Goal: Transaction & Acquisition: Book appointment/travel/reservation

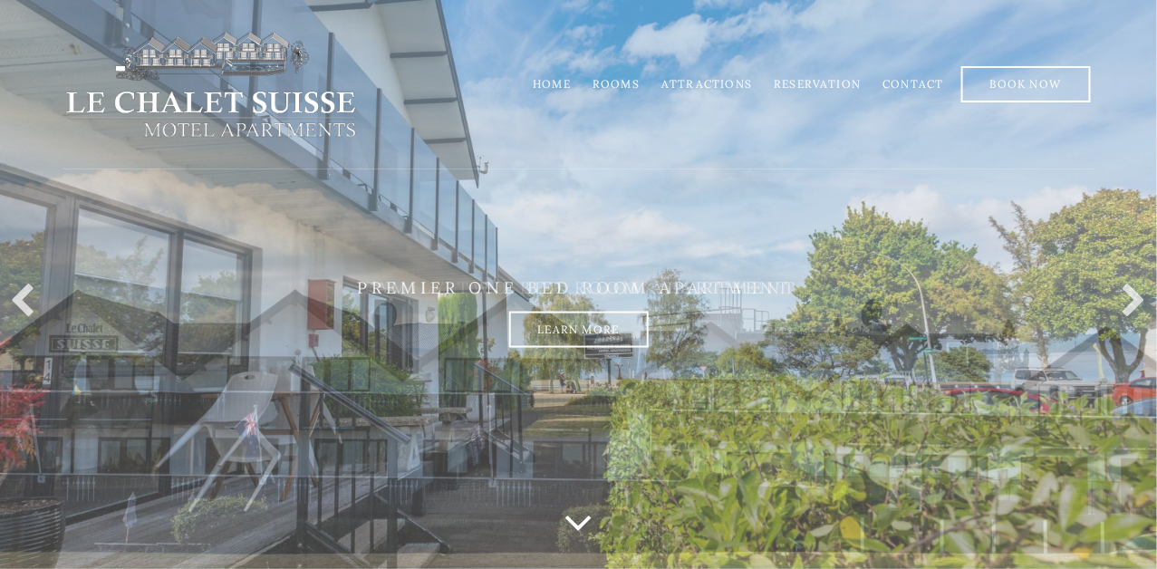
click at [640, 81] on link "Rooms" at bounding box center [616, 84] width 47 height 14
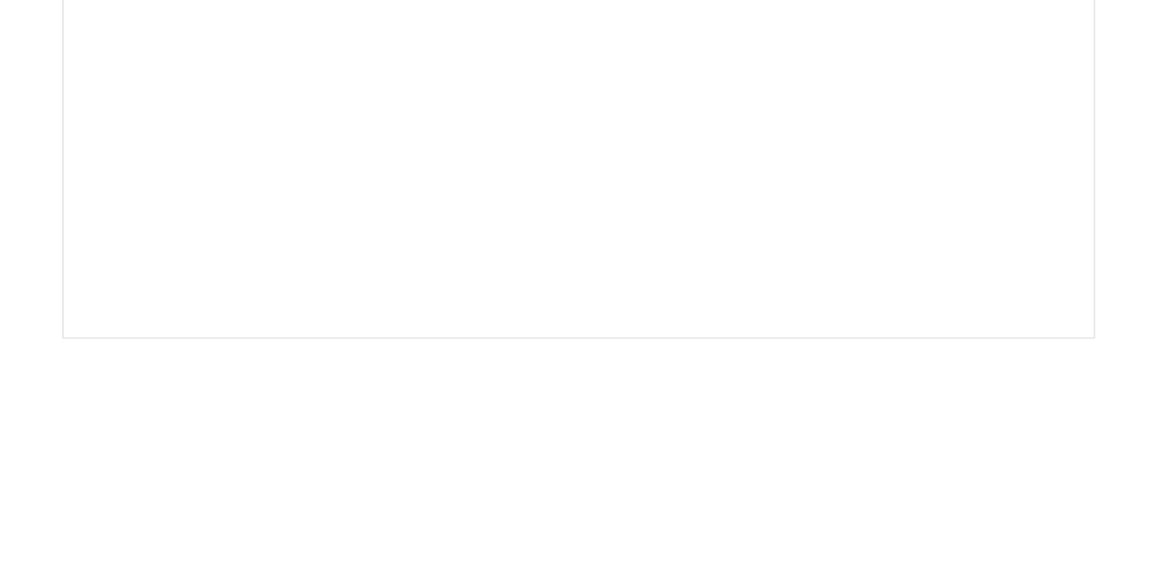
scroll to position [2651, 0]
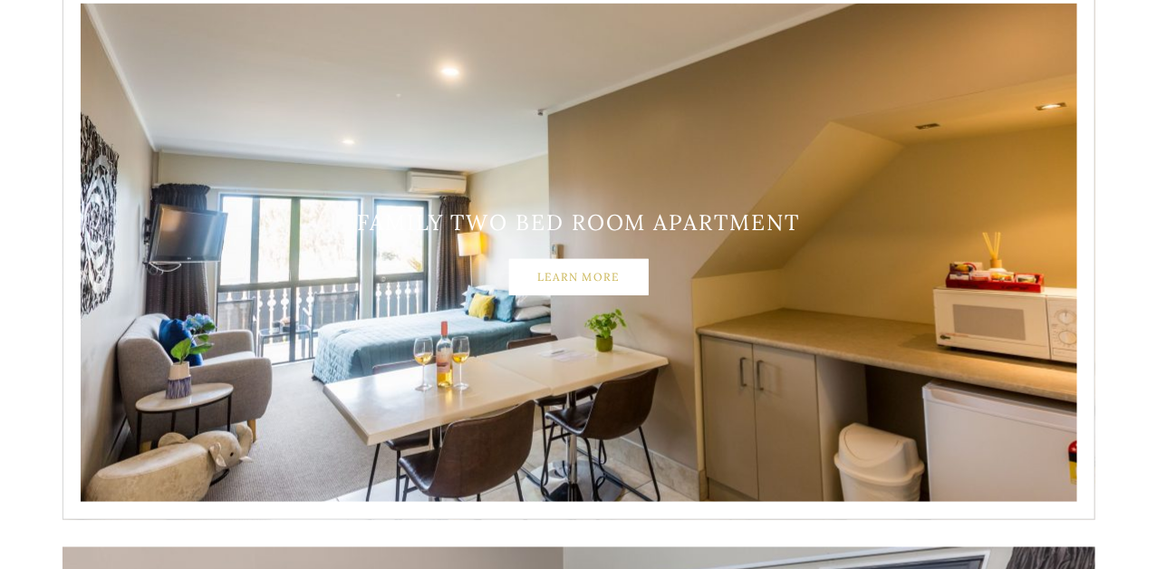
click at [597, 278] on link "Learn More" at bounding box center [579, 277] width 140 height 36
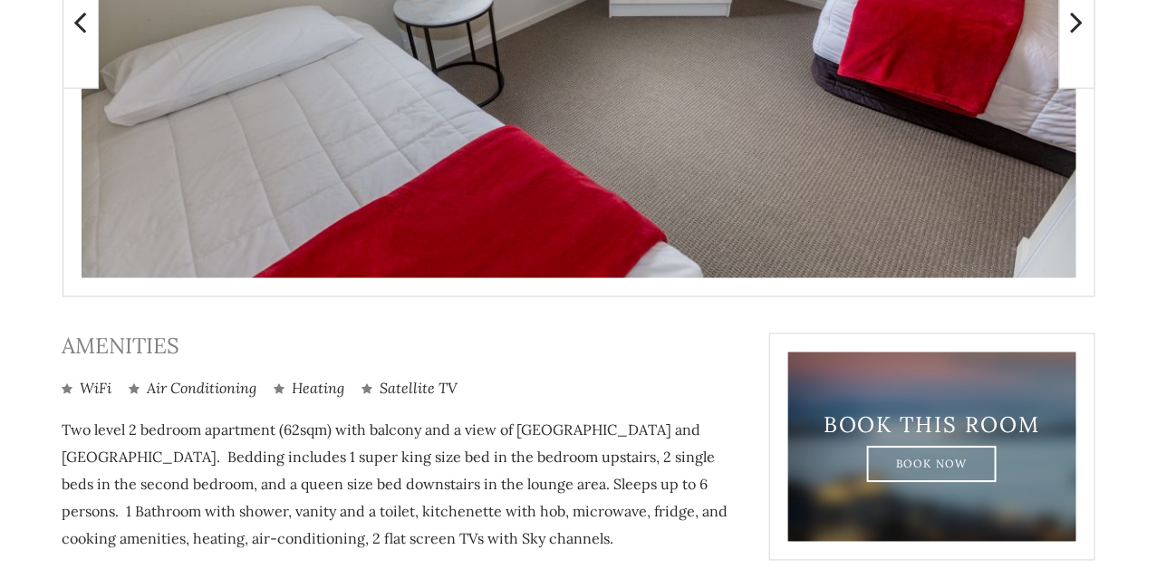
scroll to position [815, 0]
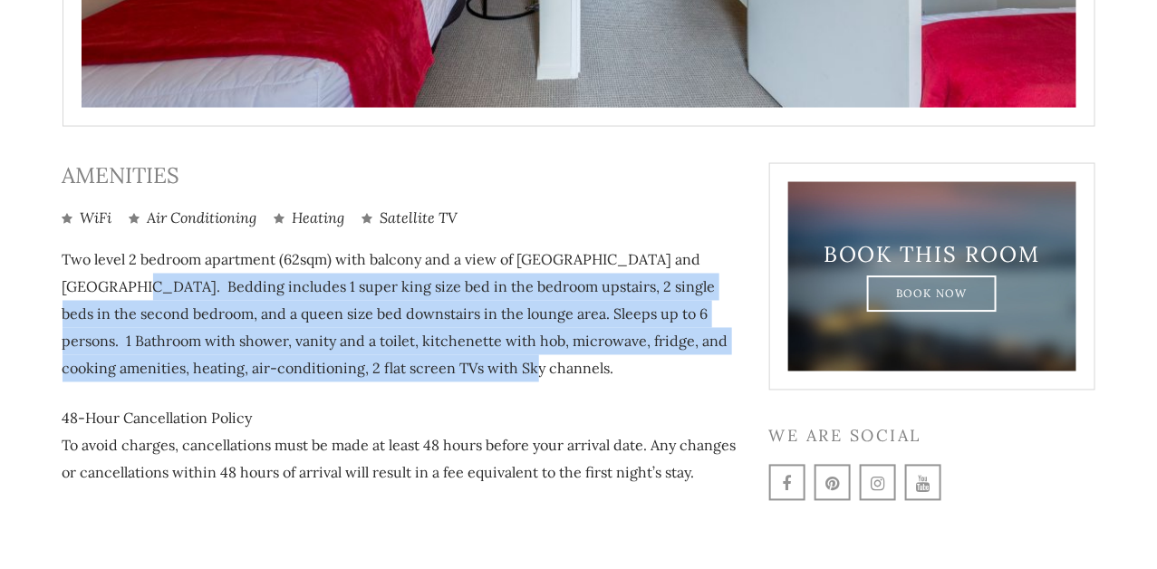
drag, startPoint x: 137, startPoint y: 292, endPoint x: 606, endPoint y: 356, distance: 473.7
click at [606, 356] on p "Two level 2 bedroom apartment (62sqm) with balcony and a view of Lake Taupo and…" at bounding box center [403, 314] width 680 height 136
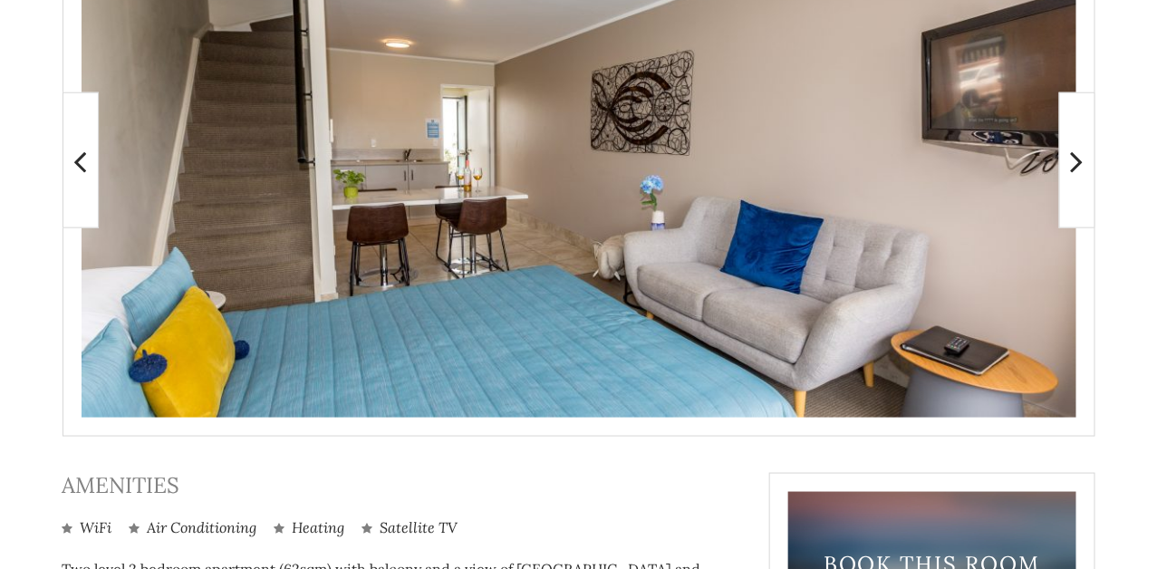
scroll to position [415, 0]
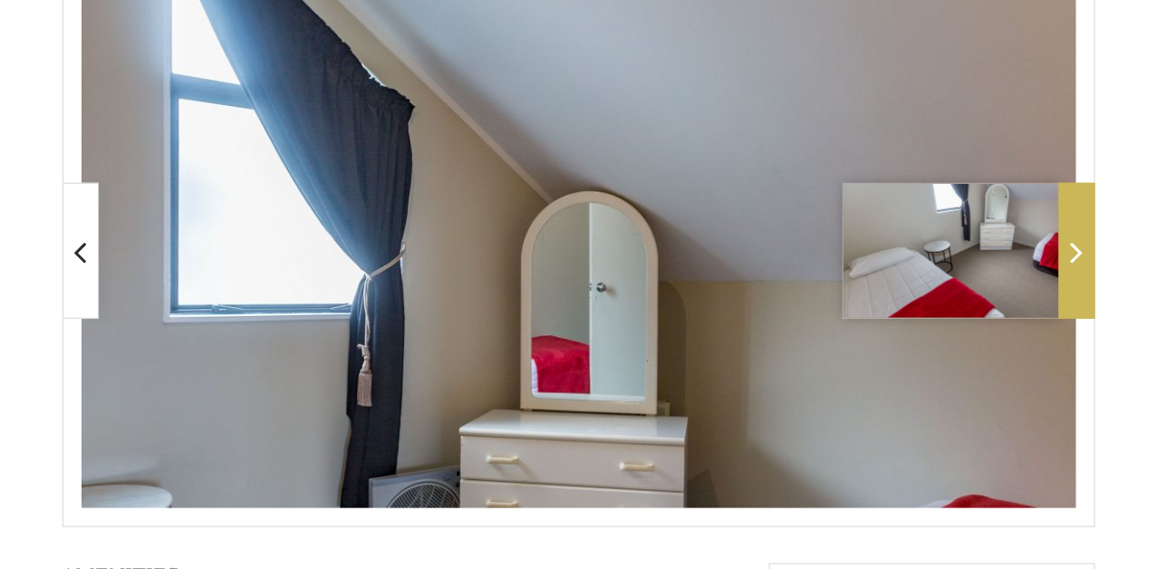
click at [1088, 269] on span at bounding box center [1077, 251] width 36 height 136
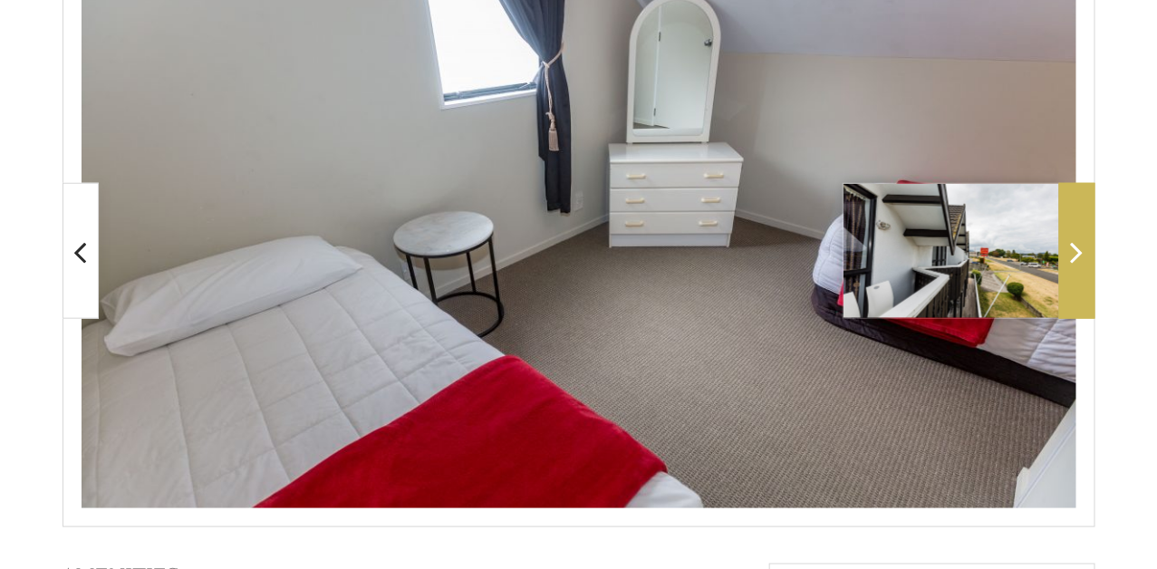
click at [1085, 265] on span at bounding box center [1077, 251] width 36 height 136
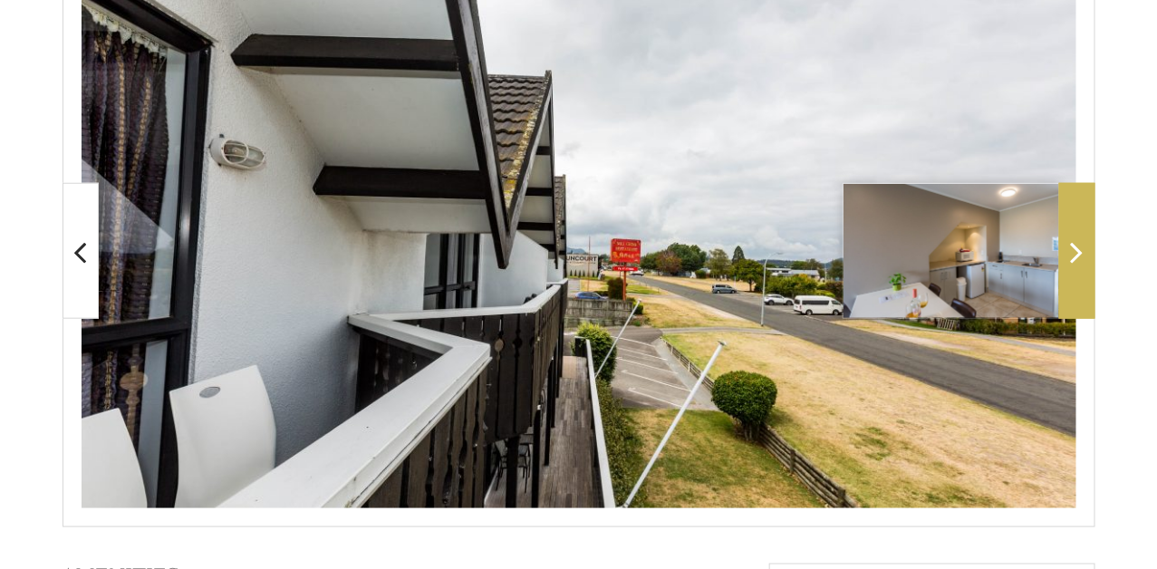
click at [1085, 265] on span at bounding box center [1077, 251] width 36 height 136
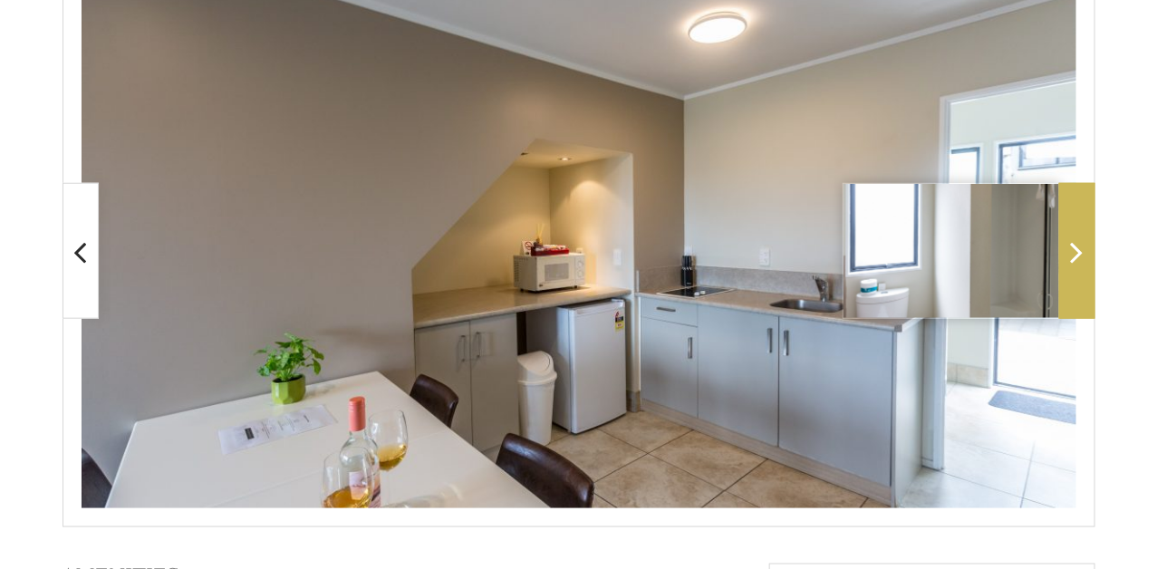
click at [1076, 279] on span at bounding box center [1077, 251] width 36 height 136
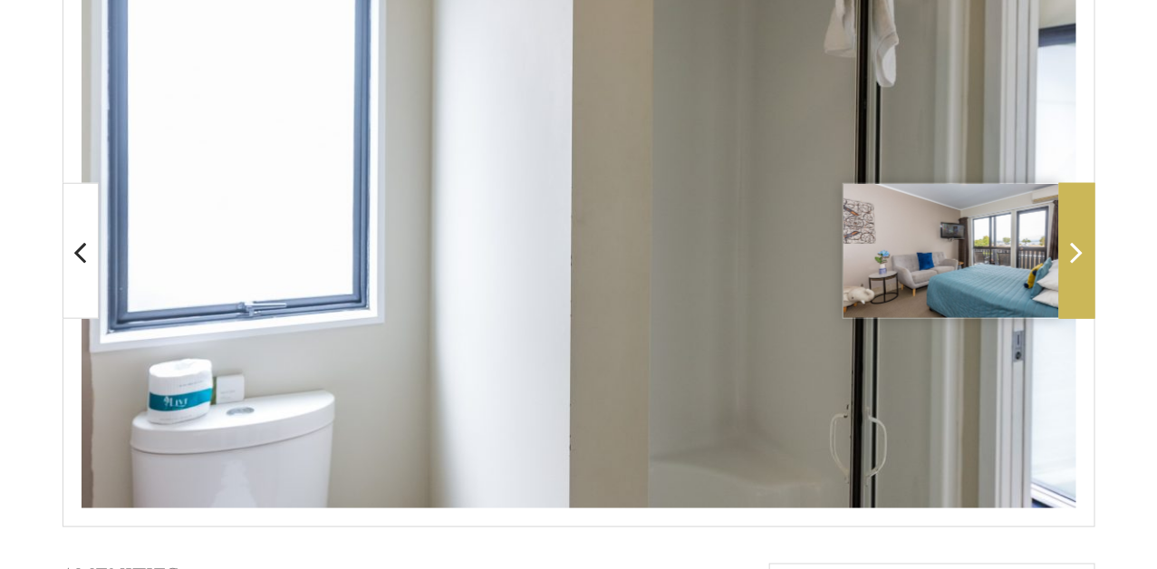
click at [1076, 279] on span at bounding box center [1077, 251] width 36 height 136
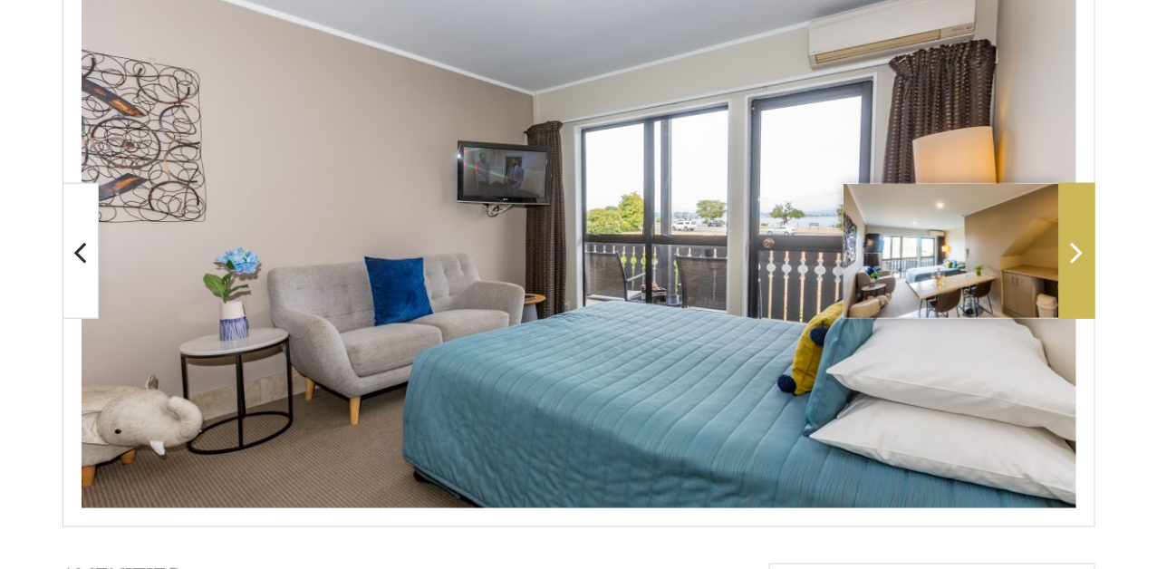
click at [1076, 279] on span at bounding box center [1077, 251] width 36 height 136
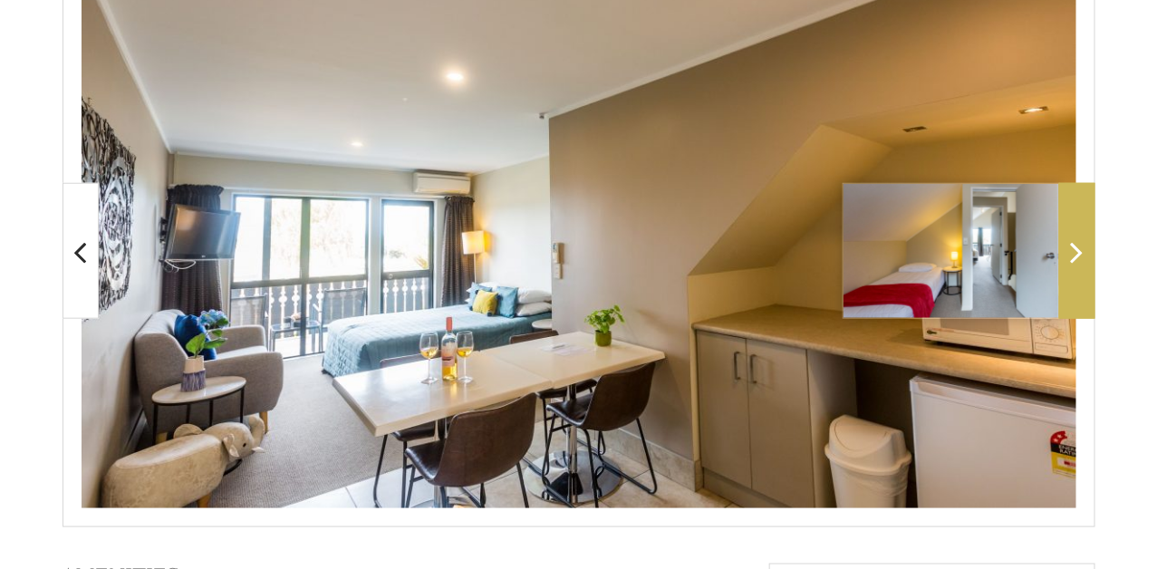
click at [1076, 275] on span at bounding box center [1077, 251] width 36 height 136
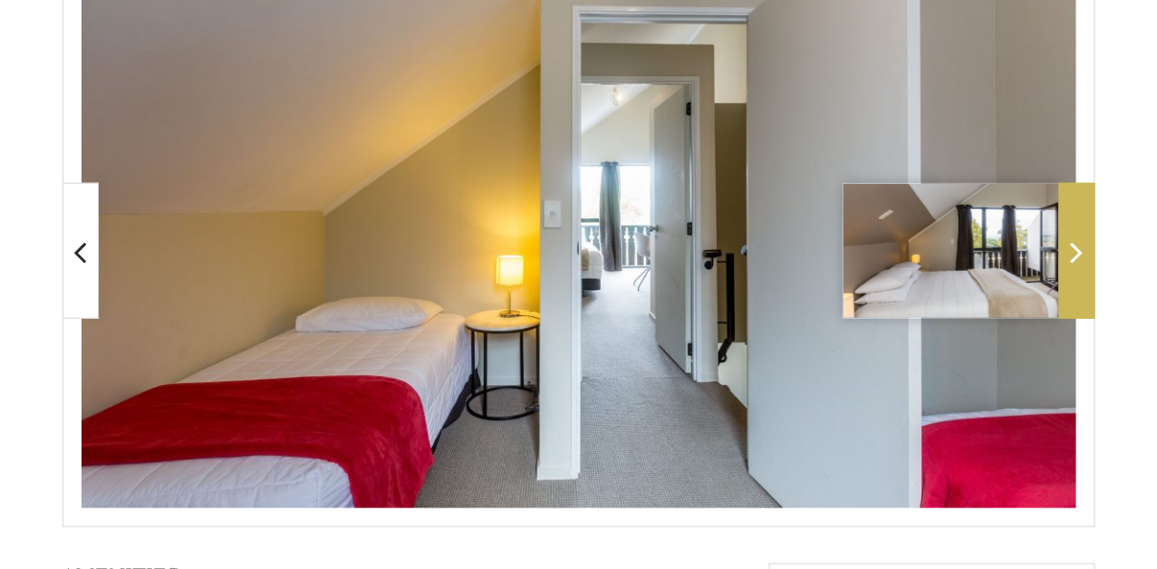
click at [1076, 275] on span at bounding box center [1077, 251] width 36 height 136
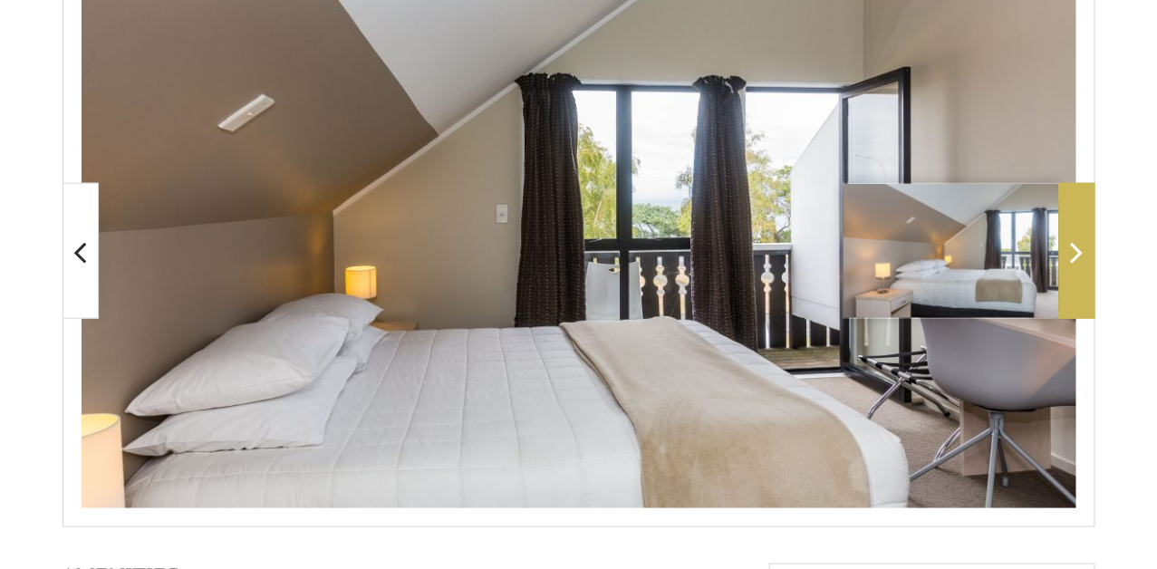
click at [1076, 275] on span at bounding box center [1077, 251] width 36 height 136
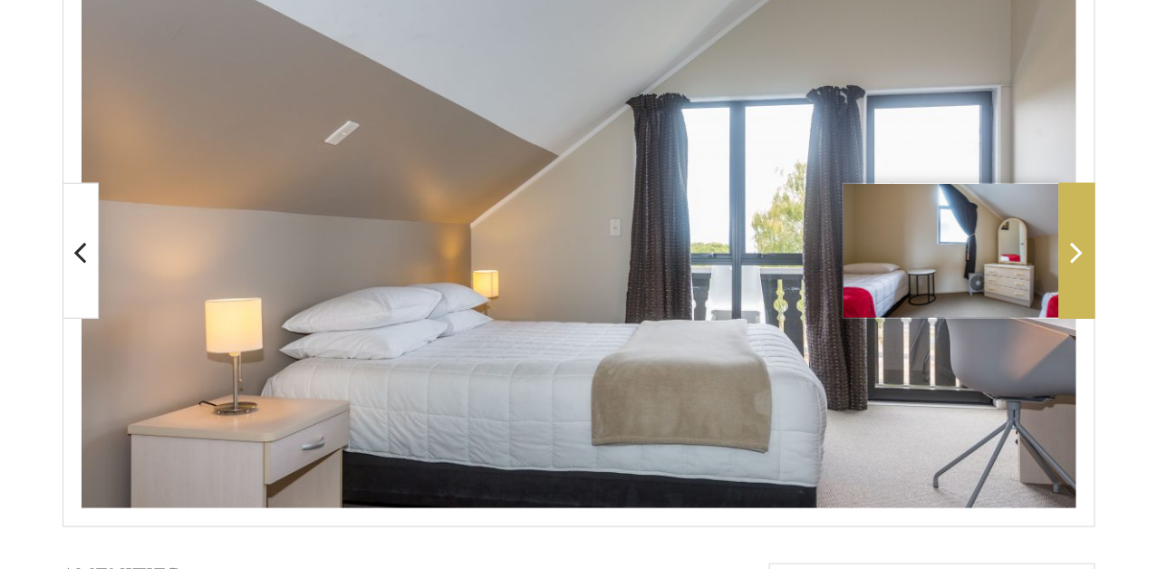
click at [1076, 275] on span at bounding box center [1077, 251] width 36 height 136
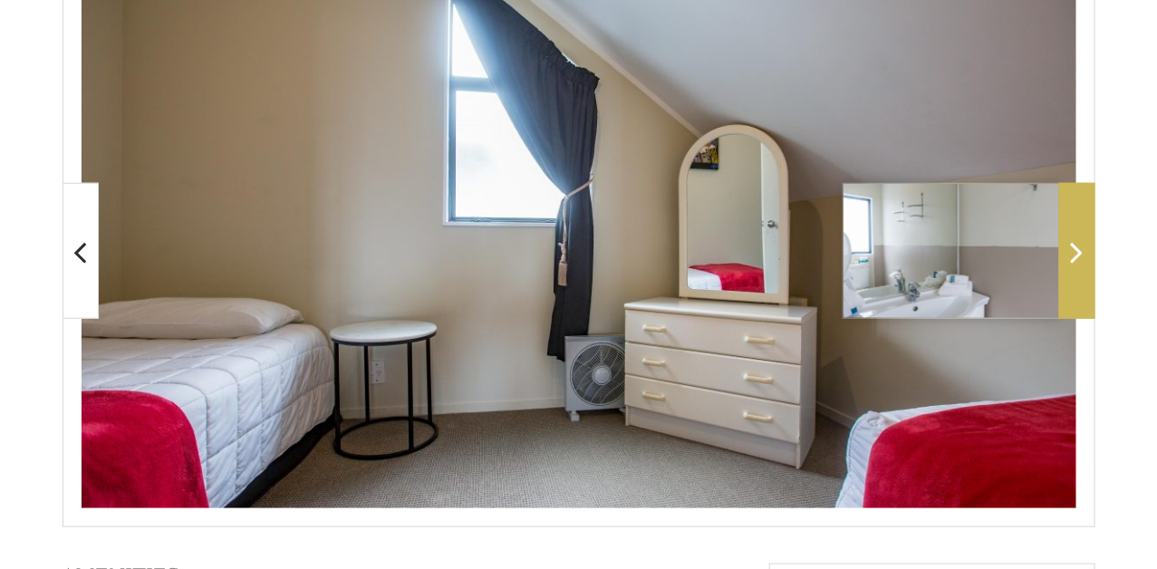
click at [1076, 275] on span at bounding box center [1077, 251] width 36 height 136
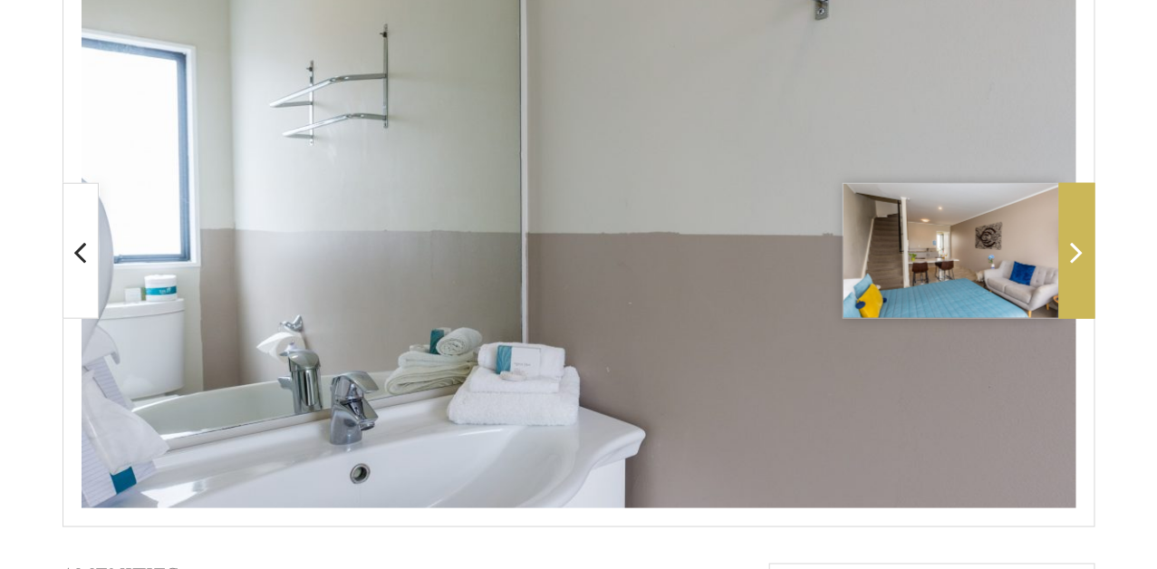
click at [1076, 275] on span at bounding box center [1077, 251] width 36 height 136
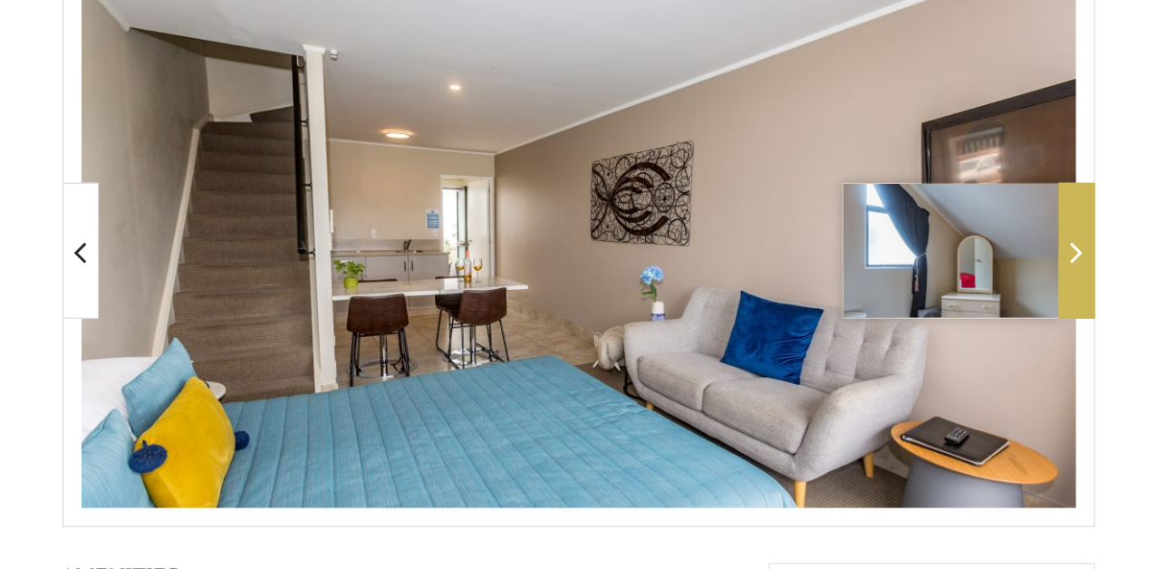
click at [1076, 275] on span at bounding box center [1077, 251] width 36 height 136
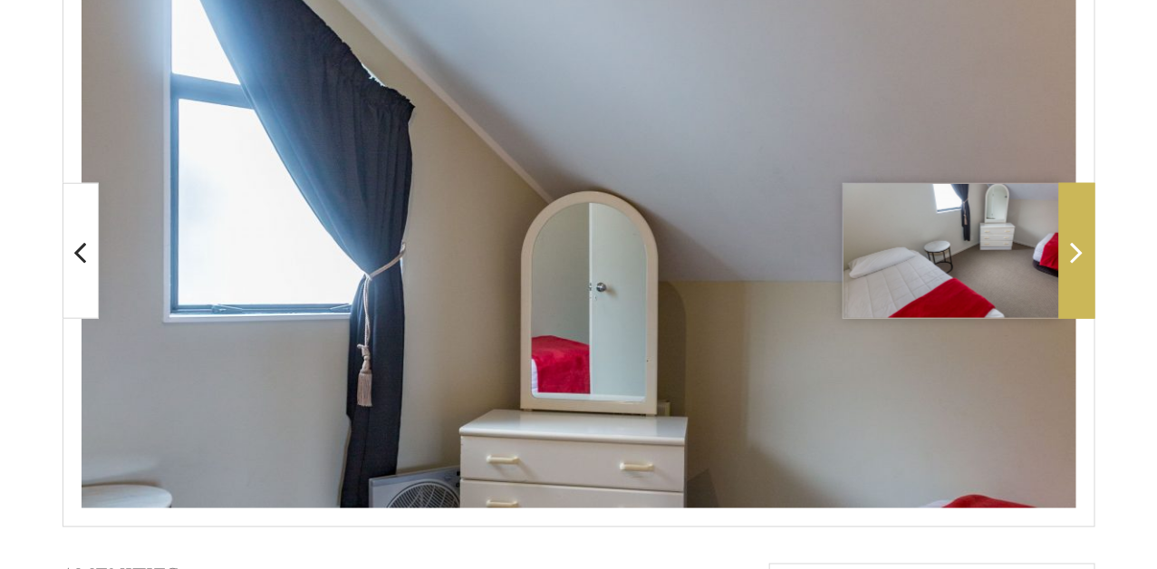
click at [1076, 275] on span at bounding box center [1077, 251] width 36 height 136
